Goal: Task Accomplishment & Management: Manage account settings

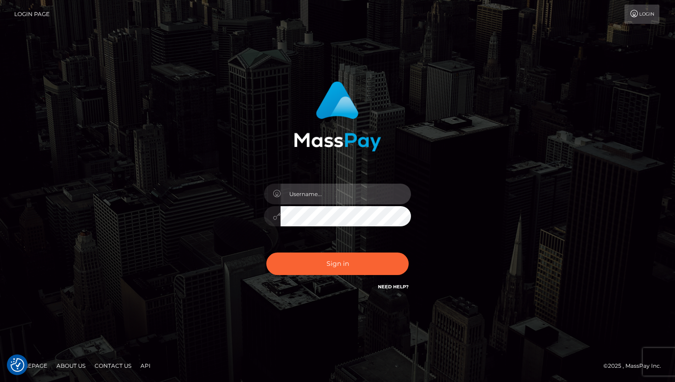
click at [355, 199] on input "text" at bounding box center [345, 194] width 130 height 21
type input "[EMAIL_ADDRESS][DOMAIN_NAME]"
click at [266, 252] on button "Sign in" at bounding box center [337, 263] width 142 height 22
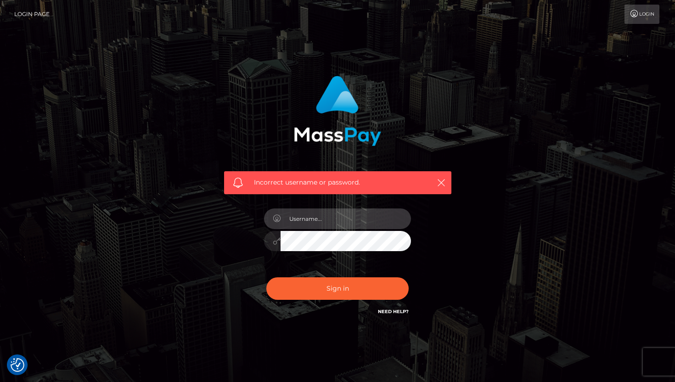
click at [313, 218] on input "text" at bounding box center [345, 218] width 130 height 21
click at [647, 14] on link "Login" at bounding box center [641, 14] width 35 height 19
